Goal: Check status: Check status

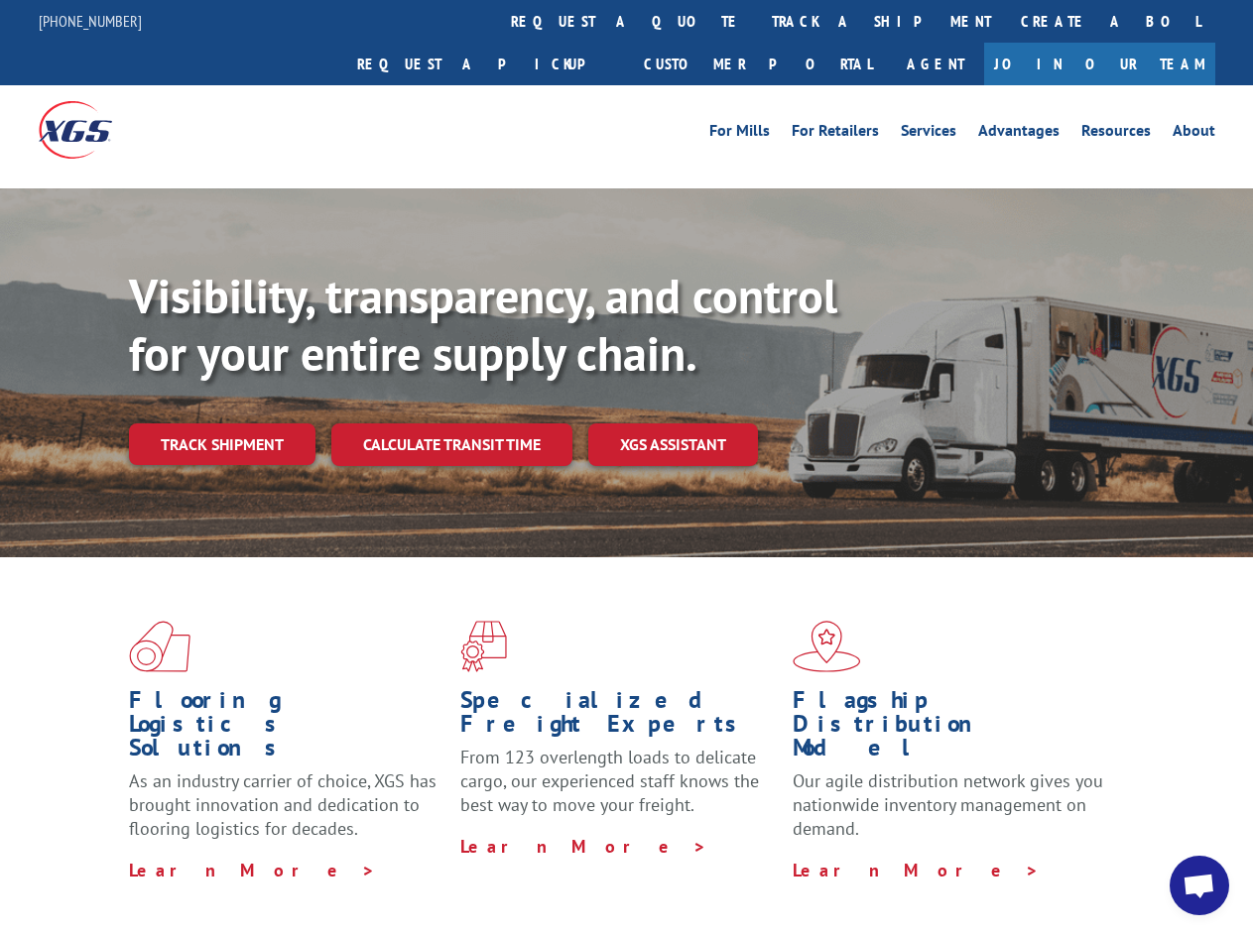
click at [626, 467] on div "Visibility, transparency, and control for your entire supply chain. Track shipm…" at bounding box center [691, 406] width 1124 height 277
click at [757, 21] on link "track a shipment" at bounding box center [881, 21] width 249 height 43
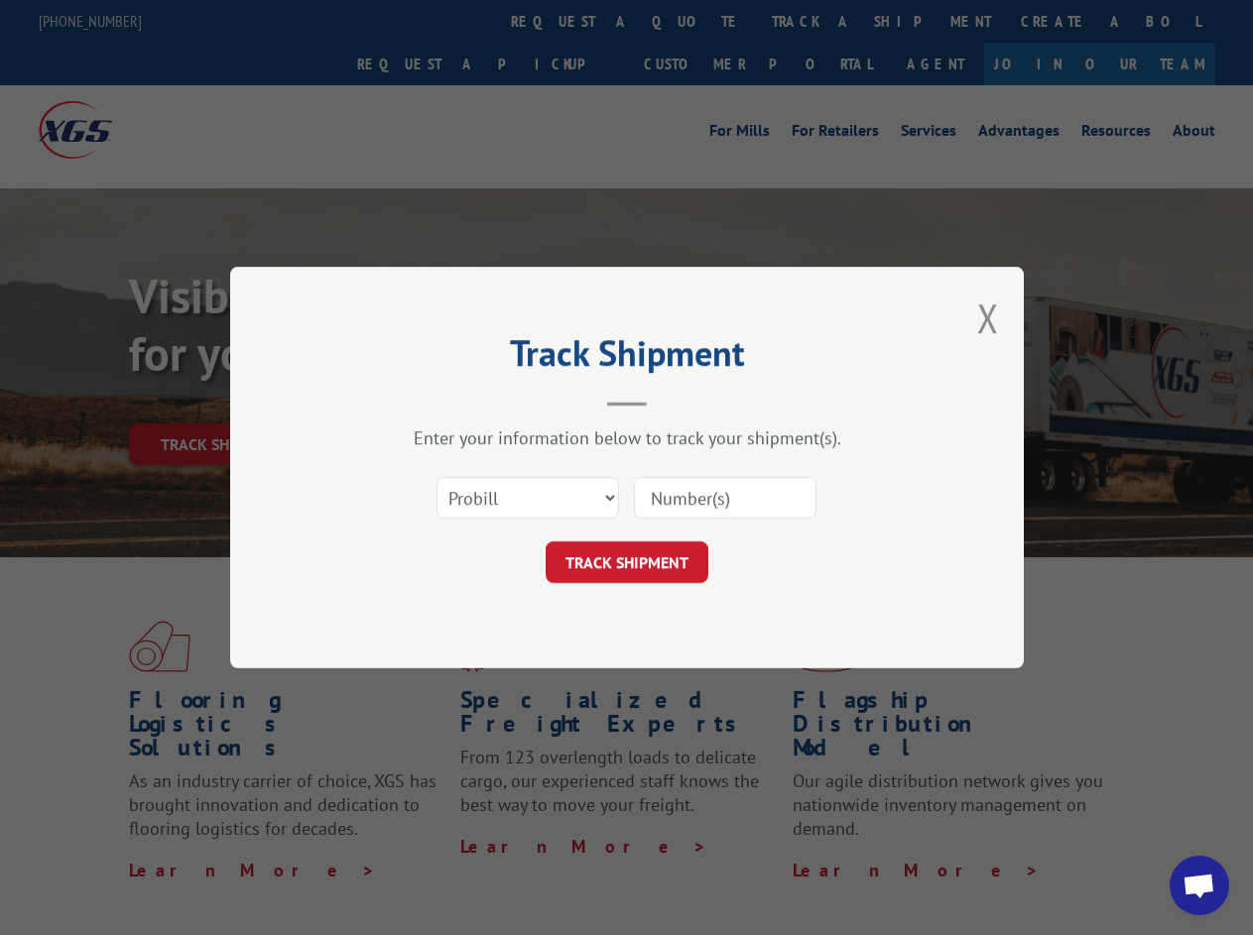
click at [692, 21] on div "Track Shipment Enter your information below to track your shipment(s). Select c…" at bounding box center [626, 467] width 1253 height 935
click at [816, 21] on div "Track Shipment Enter your information below to track your shipment(s). Select c…" at bounding box center [626, 467] width 1253 height 935
click at [221, 401] on div "Track Shipment Enter your information below to track your shipment(s). Select c…" at bounding box center [626, 467] width 1253 height 935
click at [450, 401] on header "Track Shipment" at bounding box center [626, 372] width 595 height 67
click at [673, 401] on header "Track Shipment" at bounding box center [626, 372] width 595 height 67
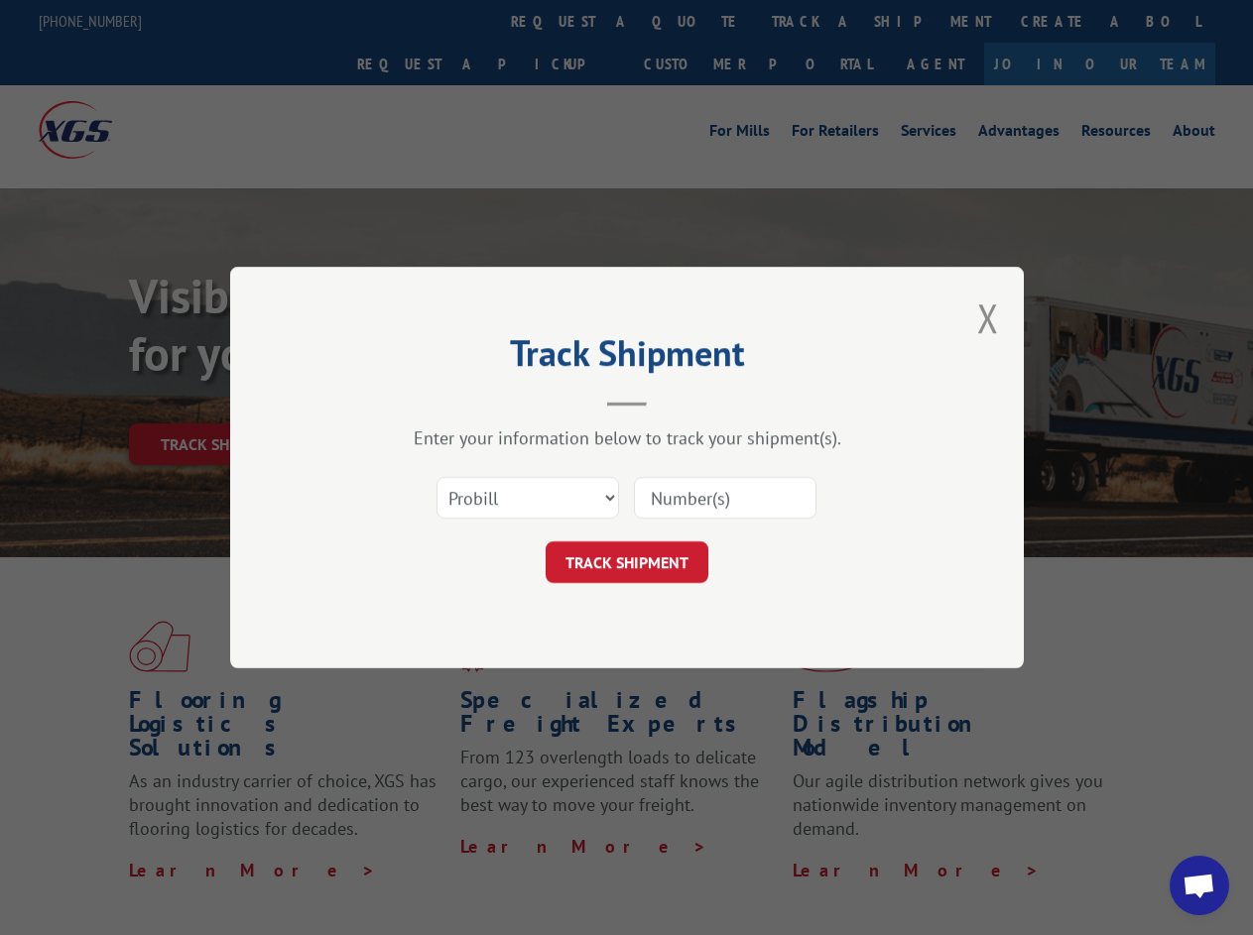
click at [1199, 886] on span "Open chat" at bounding box center [1198, 888] width 33 height 28
